Goal: Task Accomplishment & Management: Use online tool/utility

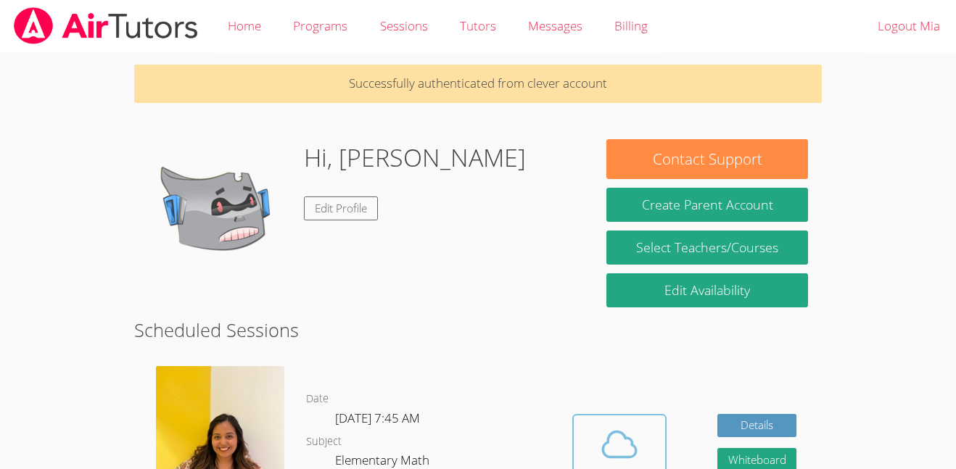
click at [600, 442] on icon at bounding box center [619, 444] width 41 height 41
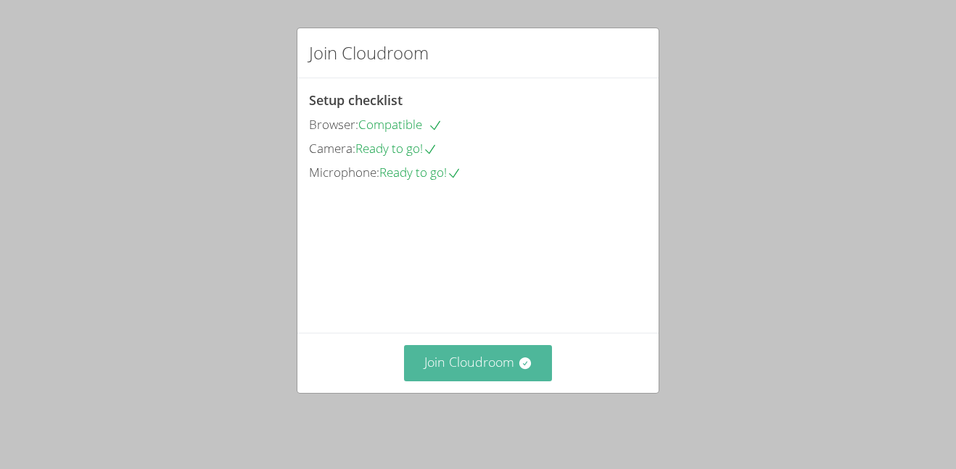
click at [531, 381] on button "Join Cloudroom" at bounding box center [478, 363] width 149 height 36
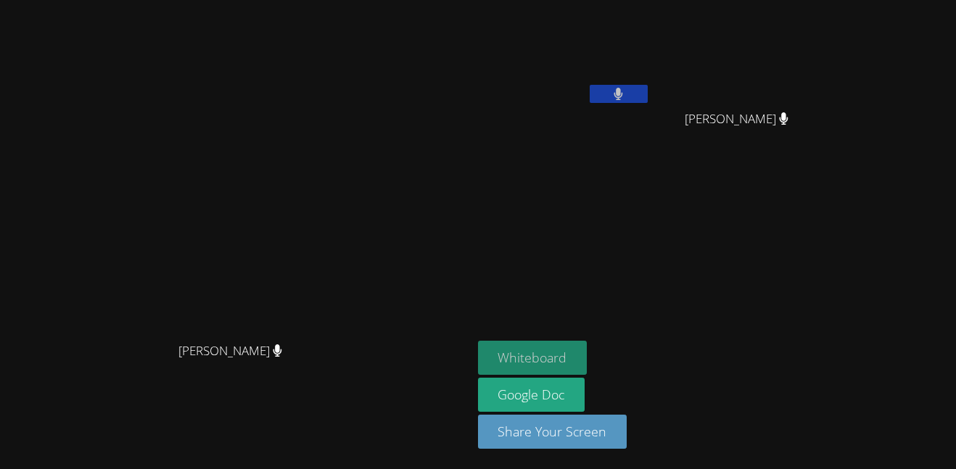
click at [587, 360] on button "Whiteboard" at bounding box center [532, 358] width 109 height 34
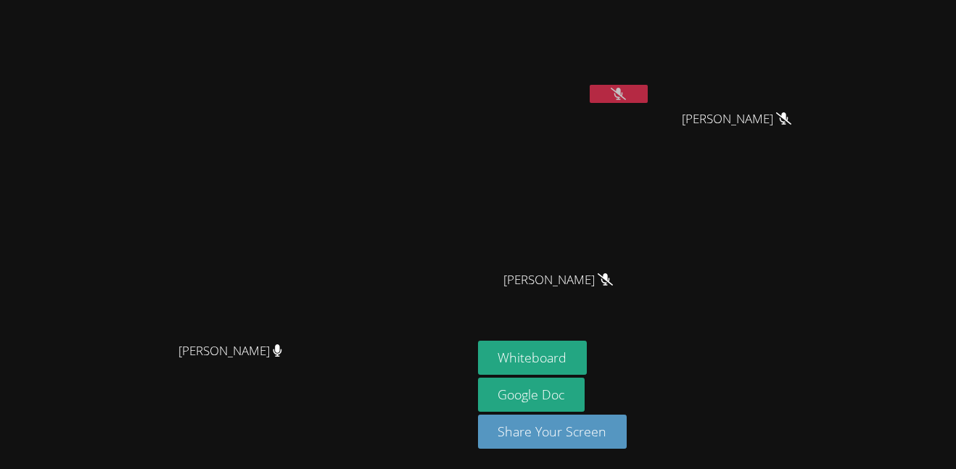
click at [648, 96] on button at bounding box center [619, 94] width 58 height 18
click at [648, 91] on button at bounding box center [619, 94] width 58 height 18
click at [648, 92] on button at bounding box center [619, 94] width 58 height 18
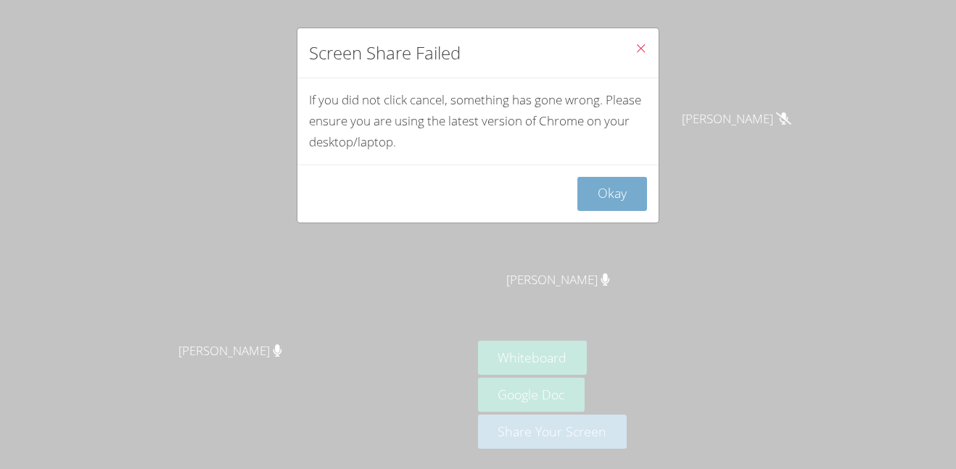
click at [624, 183] on button "Okay" at bounding box center [612, 194] width 70 height 34
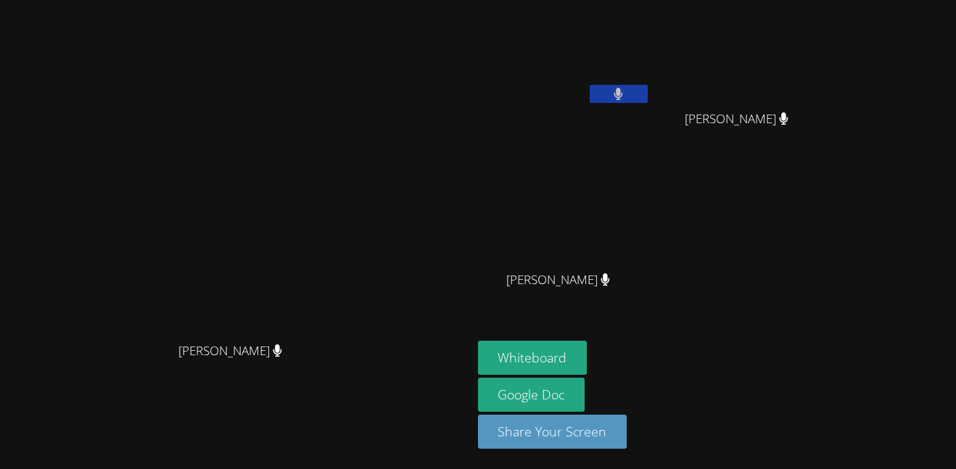
click at [648, 95] on button at bounding box center [619, 94] width 58 height 18
click at [648, 92] on button at bounding box center [619, 94] width 58 height 18
click at [648, 95] on button at bounding box center [619, 94] width 58 height 18
click at [648, 104] on div at bounding box center [619, 96] width 58 height 22
click at [623, 91] on icon at bounding box center [618, 94] width 9 height 12
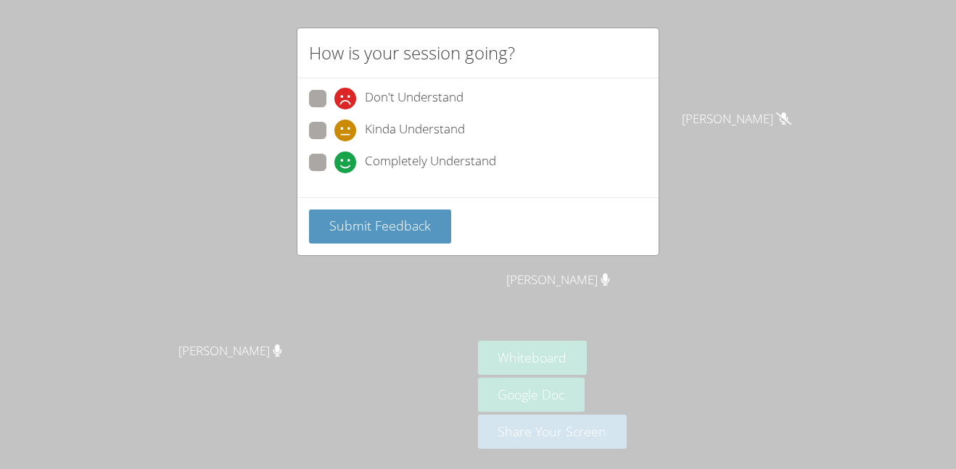
click at [334, 173] on span at bounding box center [334, 173] width 0 height 0
click at [334, 165] on input "Completely Understand" at bounding box center [340, 160] width 12 height 12
radio input "true"
click at [368, 229] on span "Submit Feedback" at bounding box center [380, 225] width 102 height 17
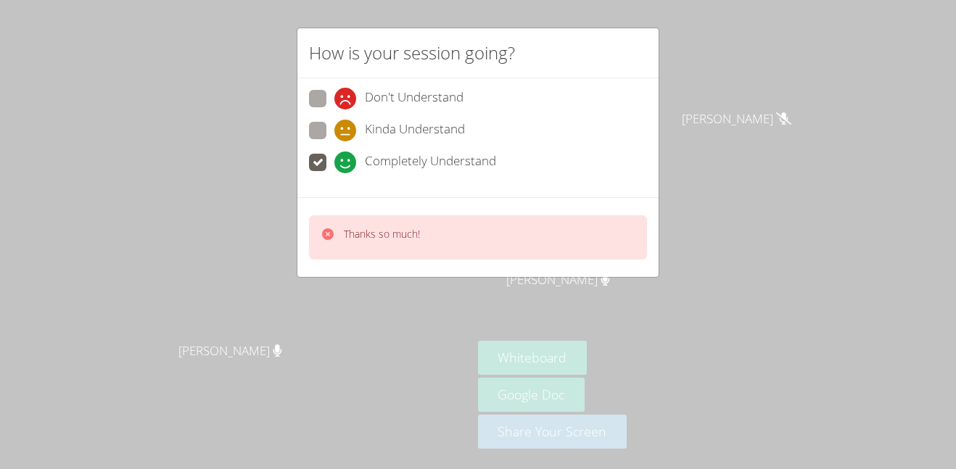
click at [383, 353] on div "How is your session going? Don't Understand Kinda Understand Completely Underst…" at bounding box center [478, 234] width 956 height 469
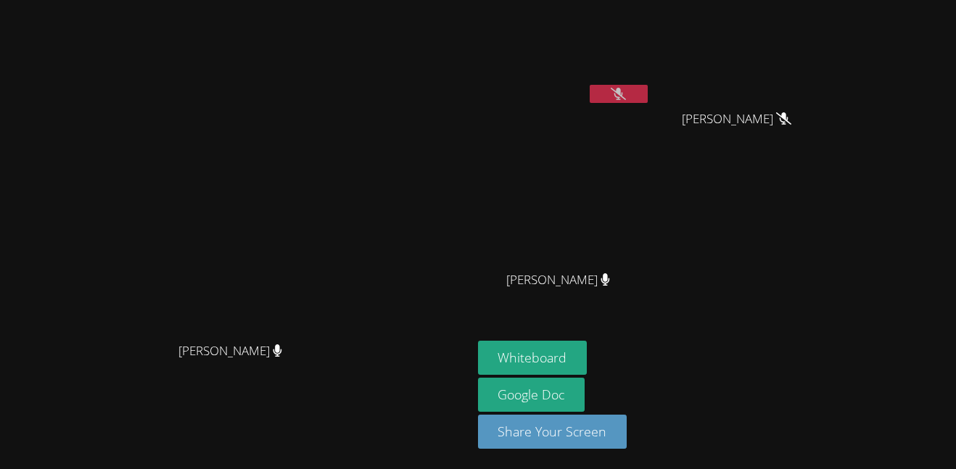
click at [610, 276] on icon at bounding box center [605, 279] width 9 height 12
click at [650, 236] on video at bounding box center [564, 215] width 173 height 97
click at [249, 362] on span "[PERSON_NAME]" at bounding box center [230, 351] width 104 height 21
drag, startPoint x: 273, startPoint y: 390, endPoint x: 294, endPoint y: 404, distance: 25.8
click at [294, 393] on div "[PERSON_NAME]" at bounding box center [236, 364] width 460 height 58
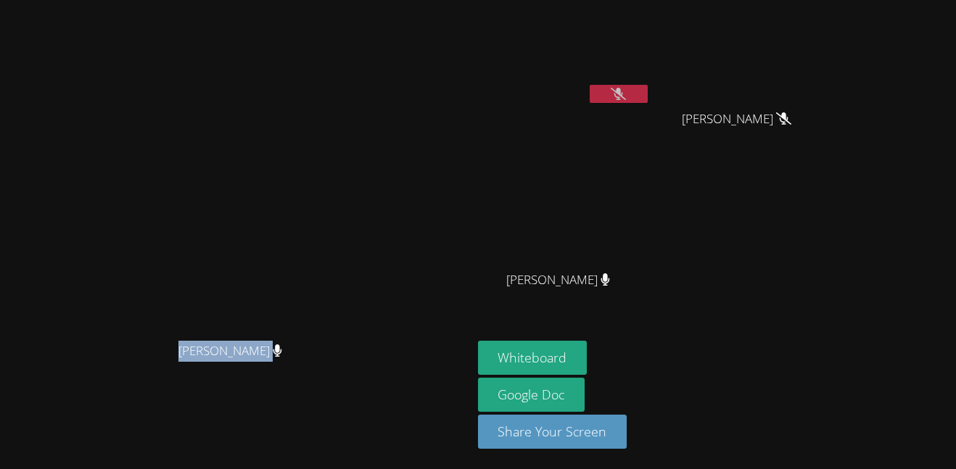
drag, startPoint x: 247, startPoint y: 385, endPoint x: 323, endPoint y: 387, distance: 76.9
click at [323, 387] on div "[PERSON_NAME]" at bounding box center [236, 364] width 460 height 58
click at [429, 468] on main "Silvia Sigaran Silvia Sigaran" at bounding box center [236, 234] width 472 height 469
click at [648, 86] on button at bounding box center [619, 94] width 58 height 18
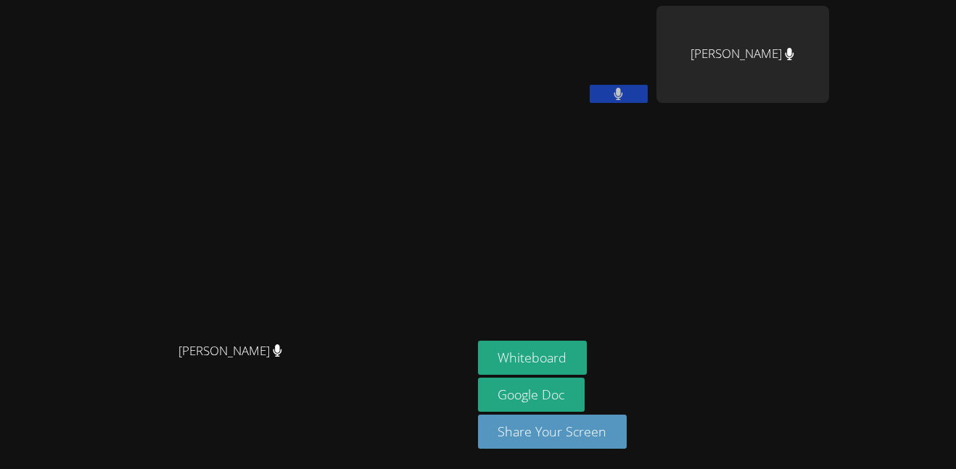
click at [650, 86] on div "Mia Damian" at bounding box center [564, 58] width 173 height 104
